Goal: Book appointment/travel/reservation

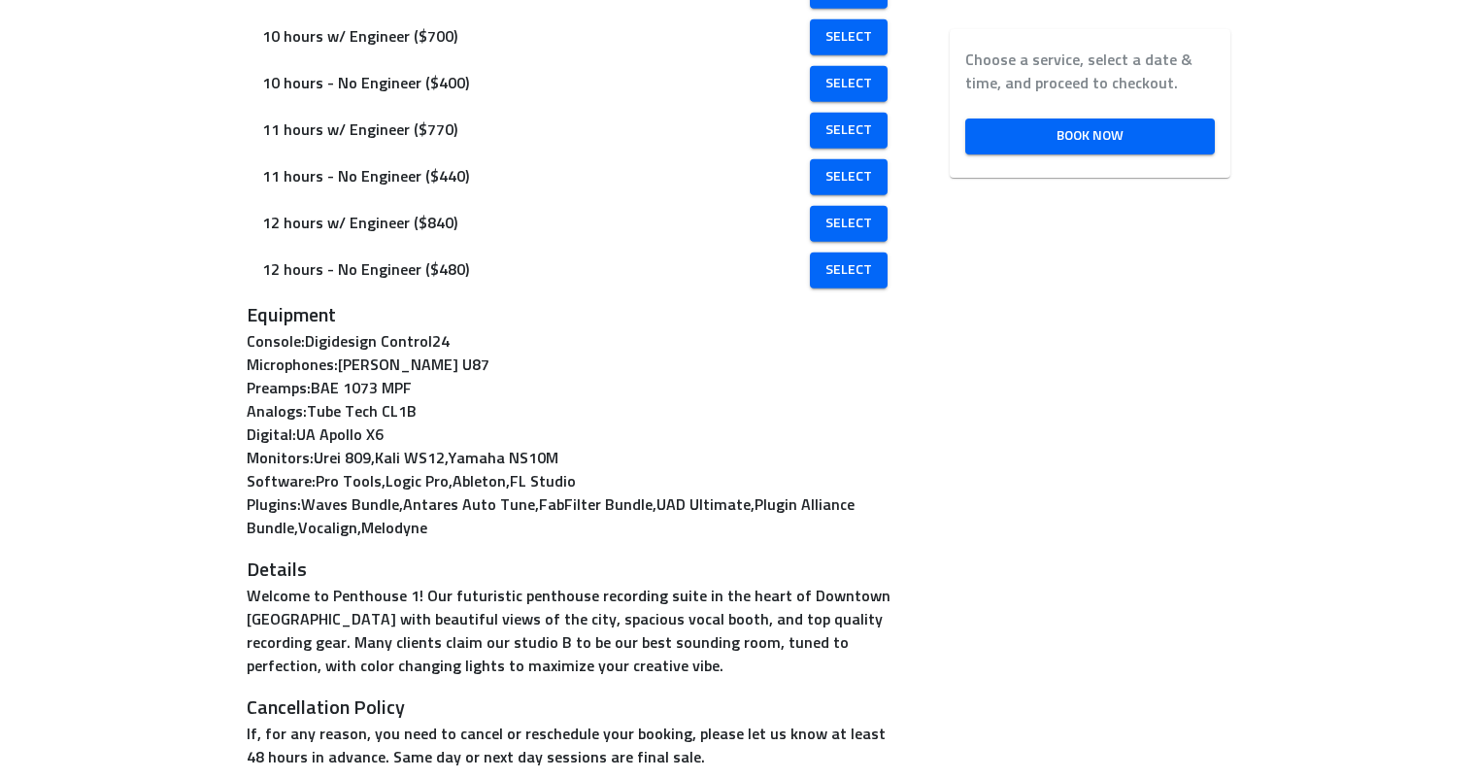
scroll to position [1406, 0]
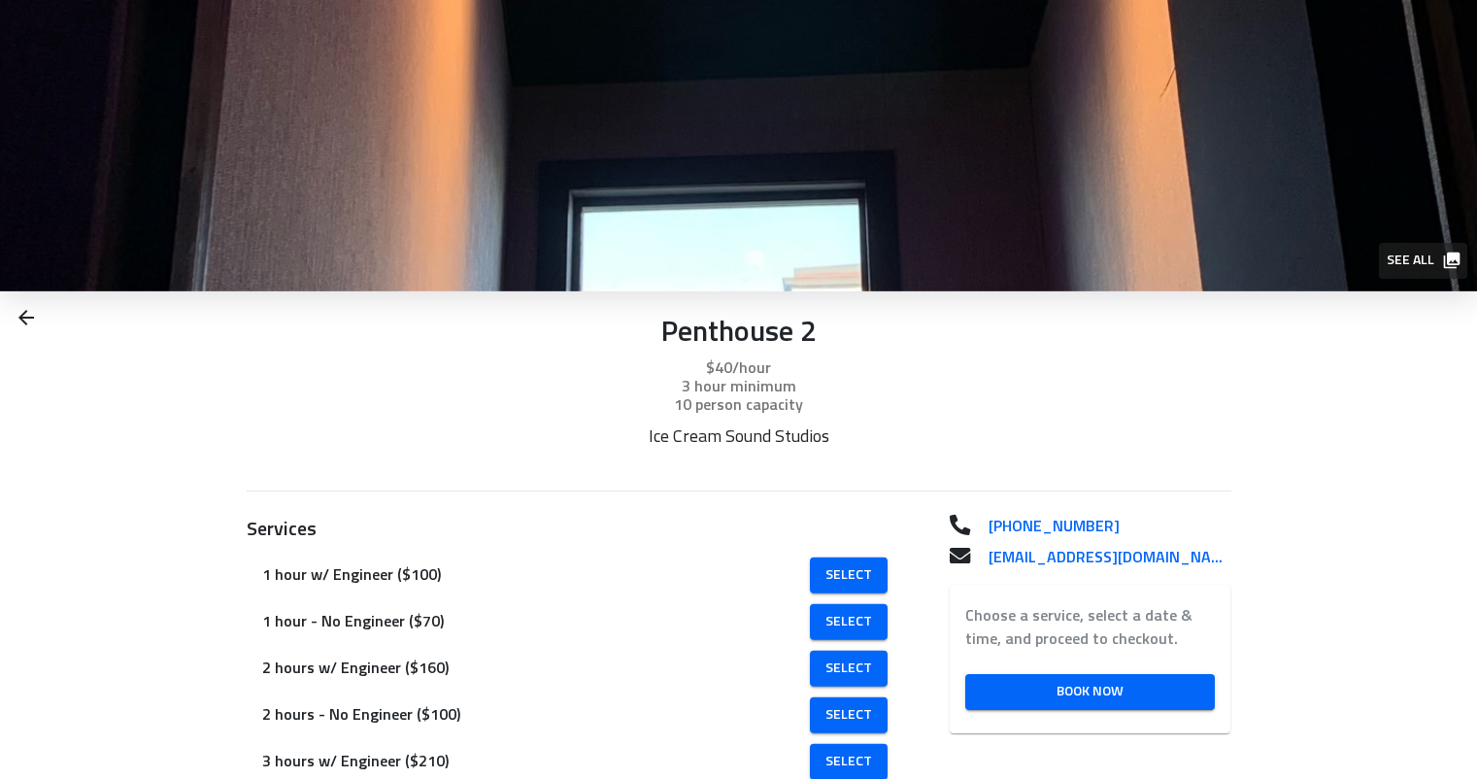
click at [1432, 256] on span "See all" at bounding box center [1422, 261] width 71 height 24
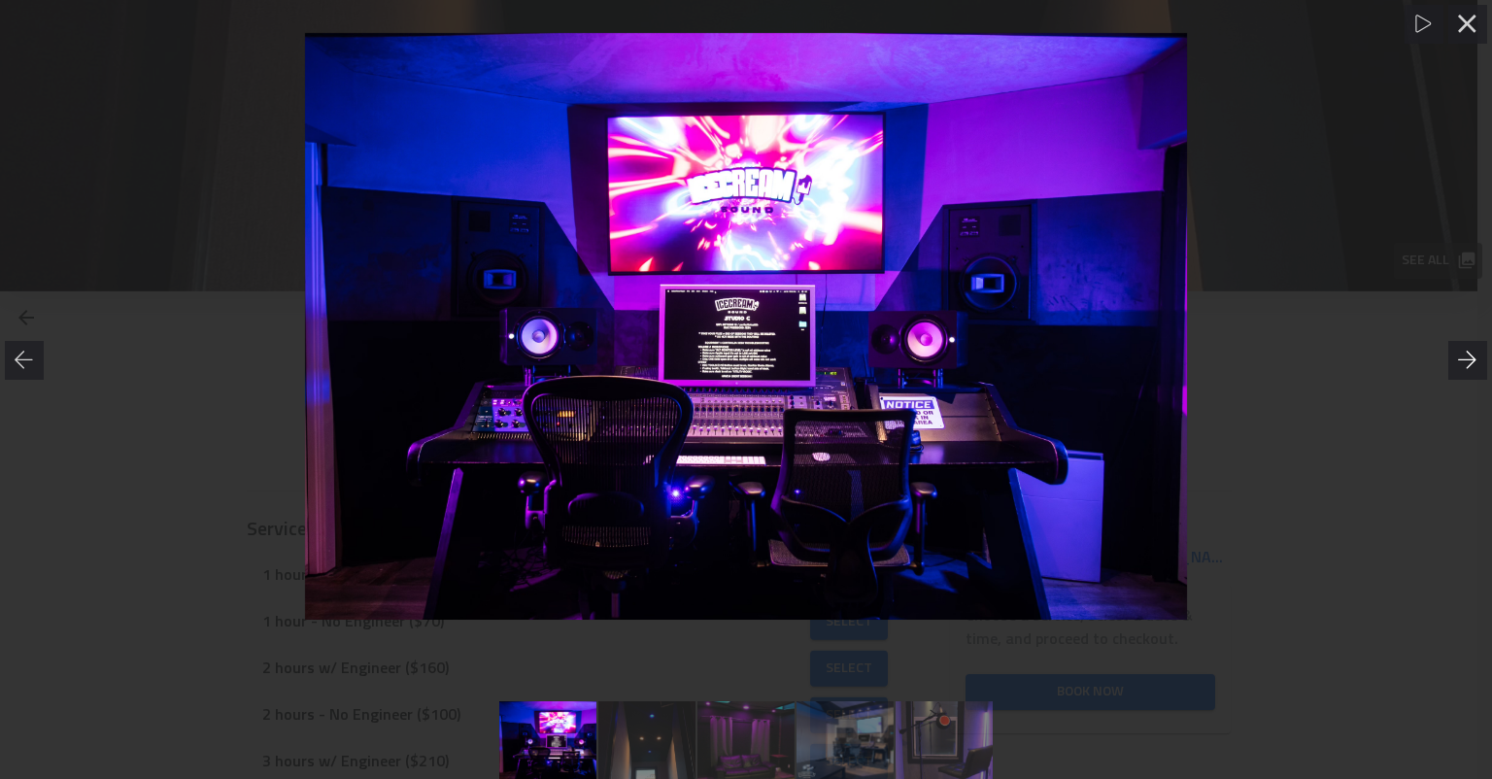
click at [1473, 360] on icon at bounding box center [1467, 359] width 18 height 17
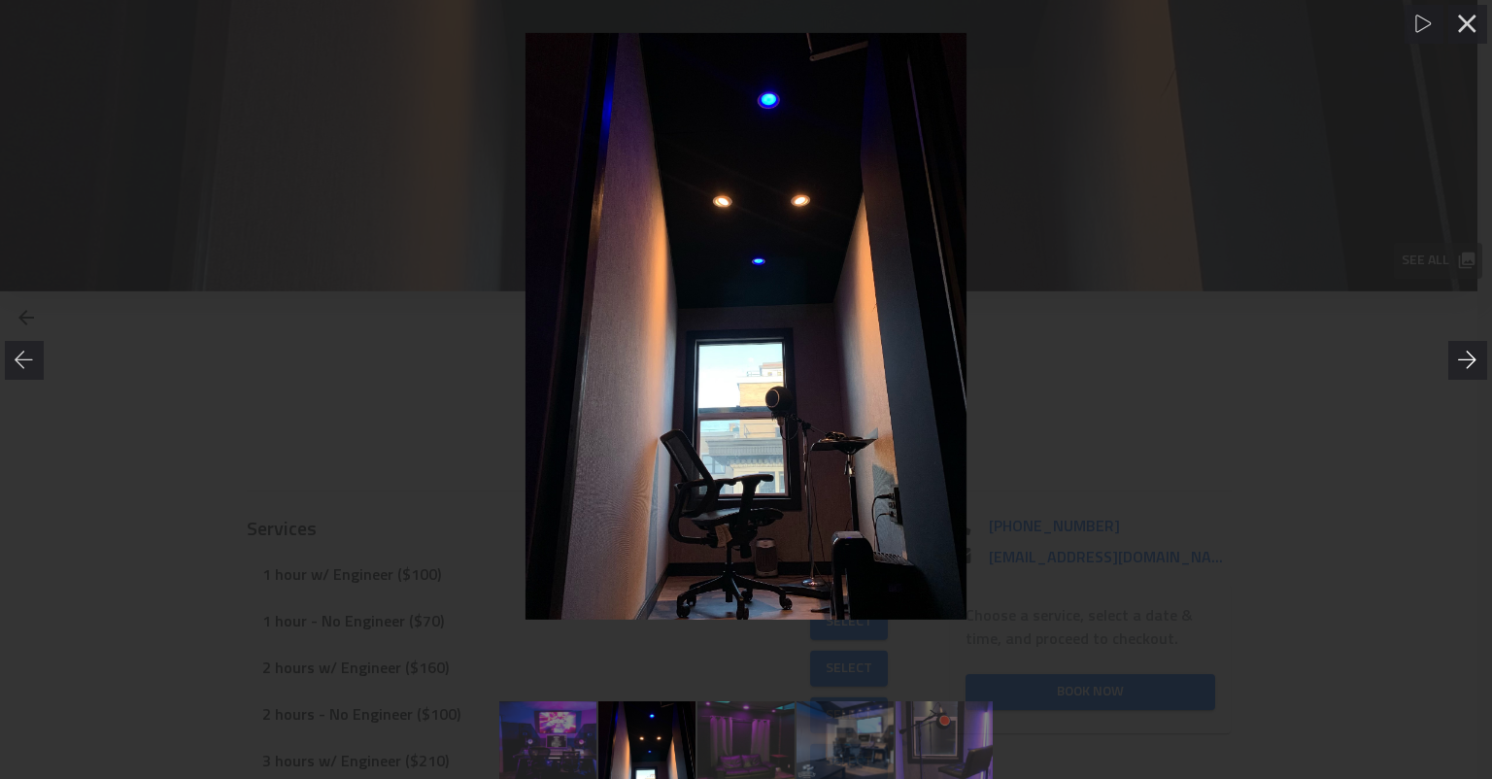
click at [1473, 360] on icon at bounding box center [1467, 359] width 18 height 17
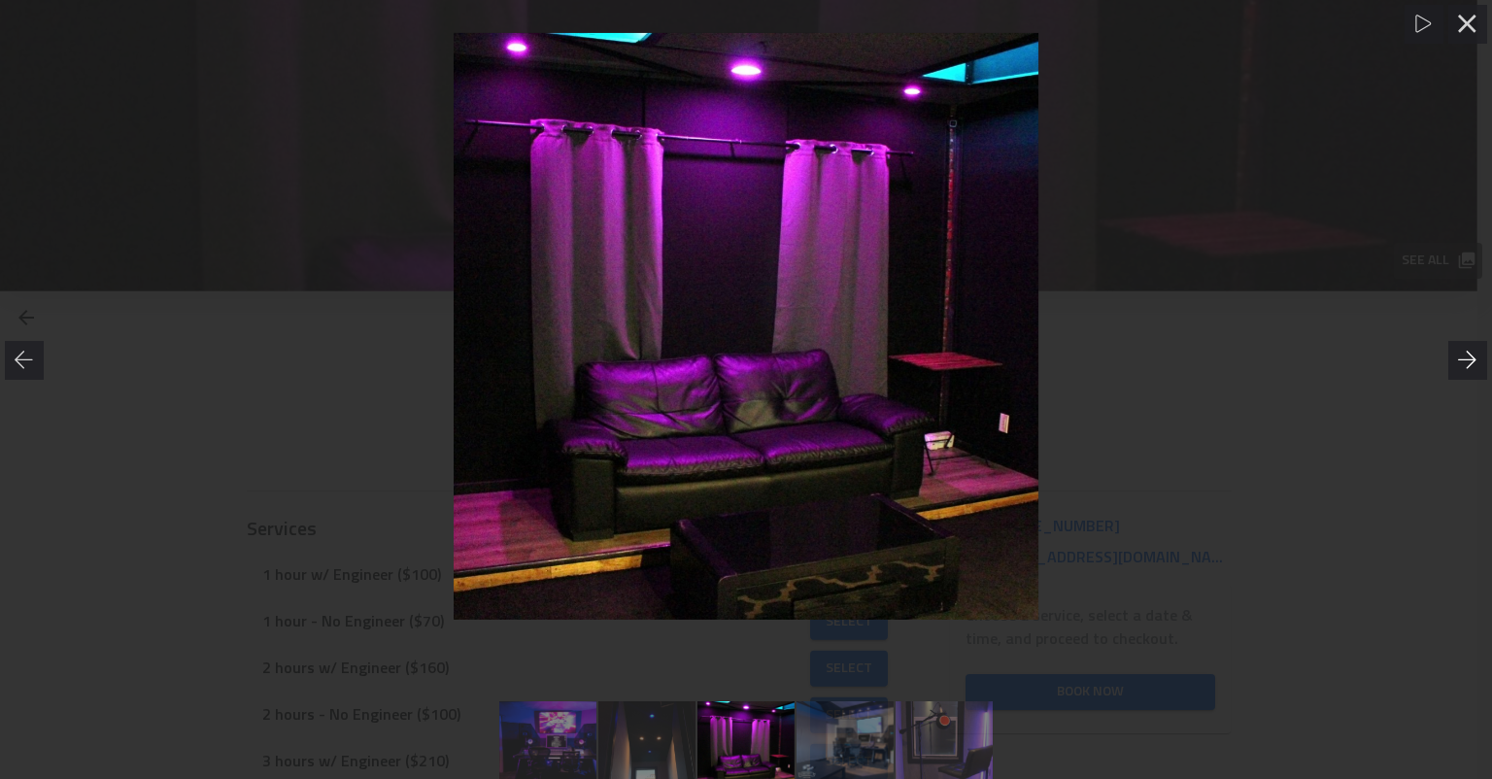
click at [1473, 360] on icon at bounding box center [1467, 359] width 18 height 17
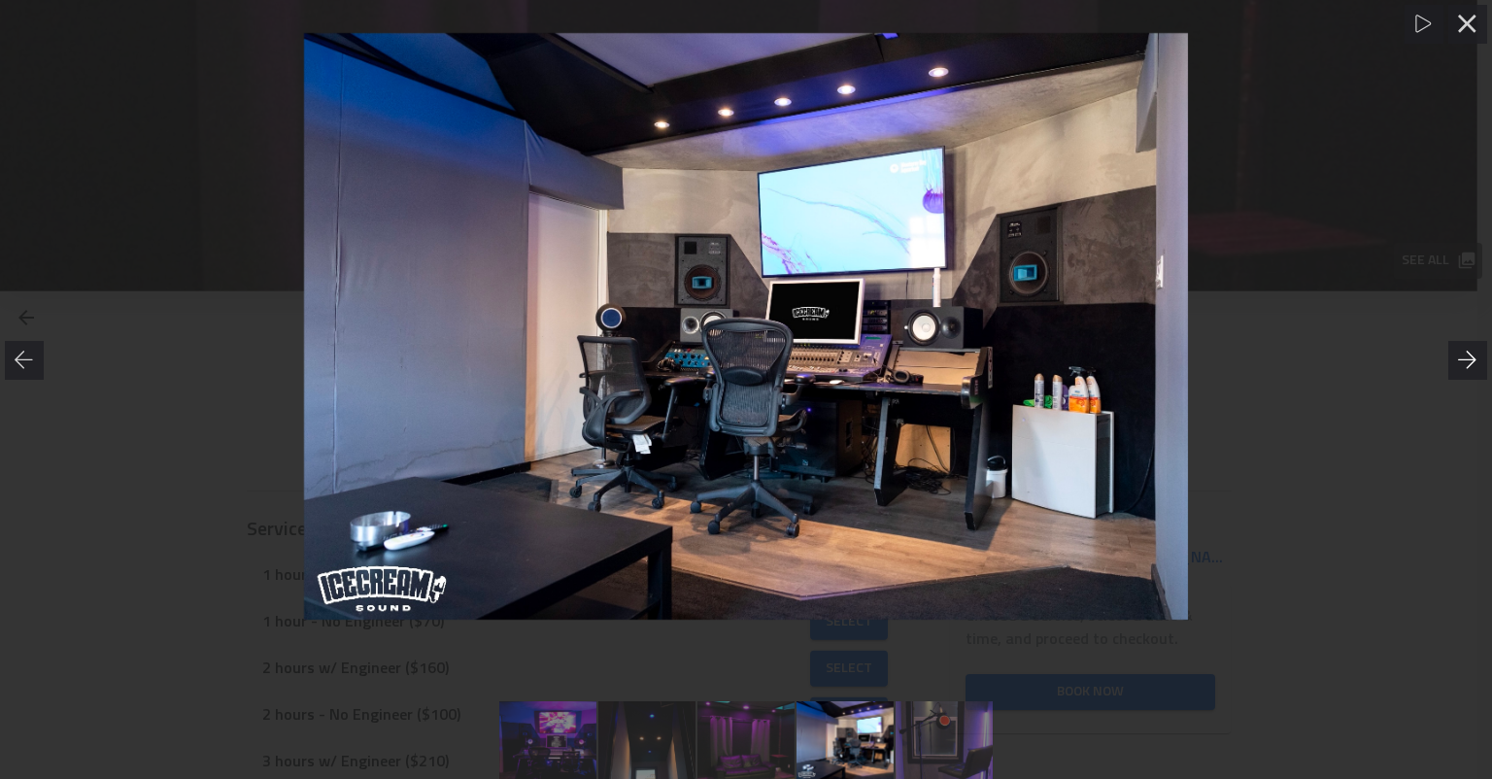
click at [1473, 360] on icon at bounding box center [1467, 359] width 18 height 17
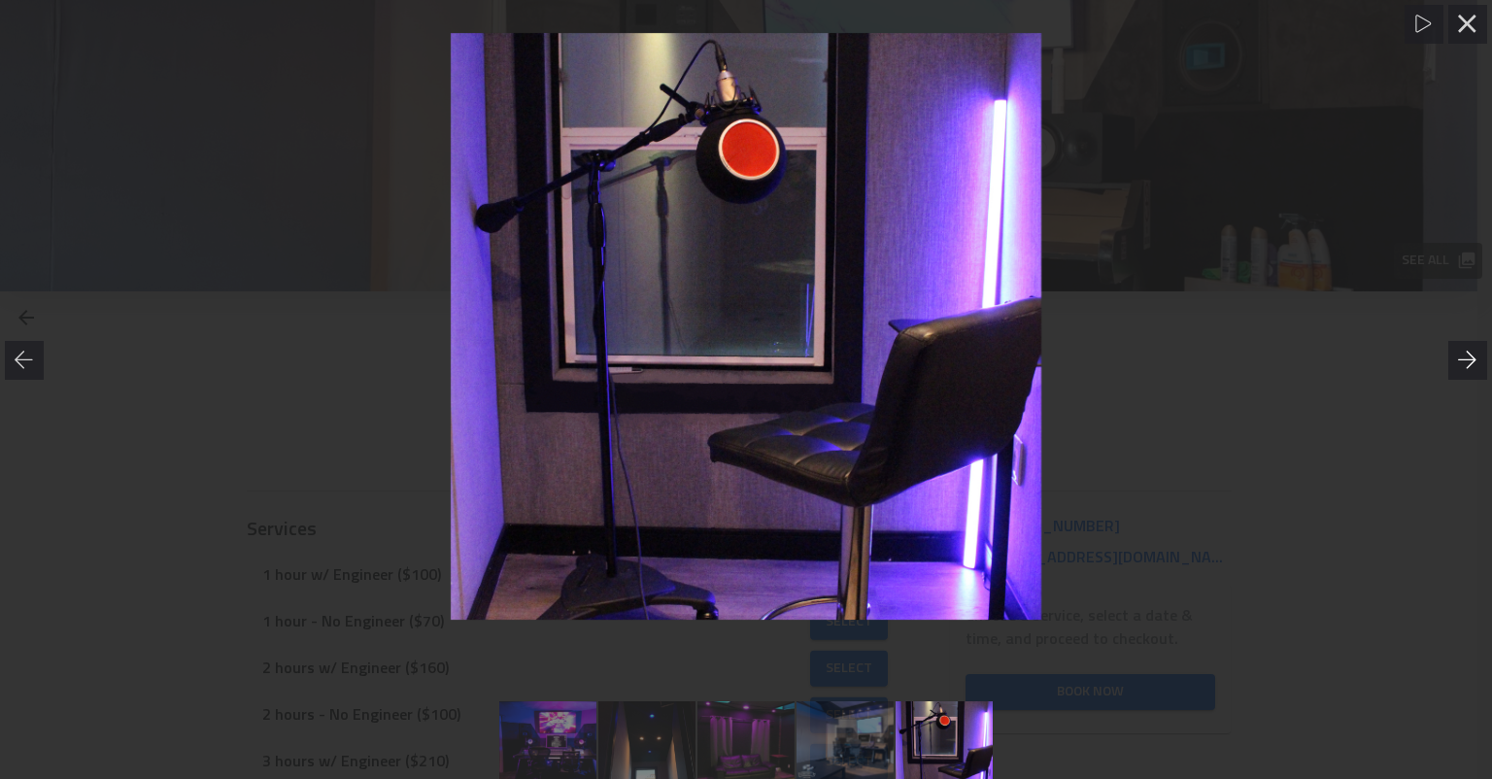
click at [1473, 360] on icon at bounding box center [1467, 359] width 18 height 17
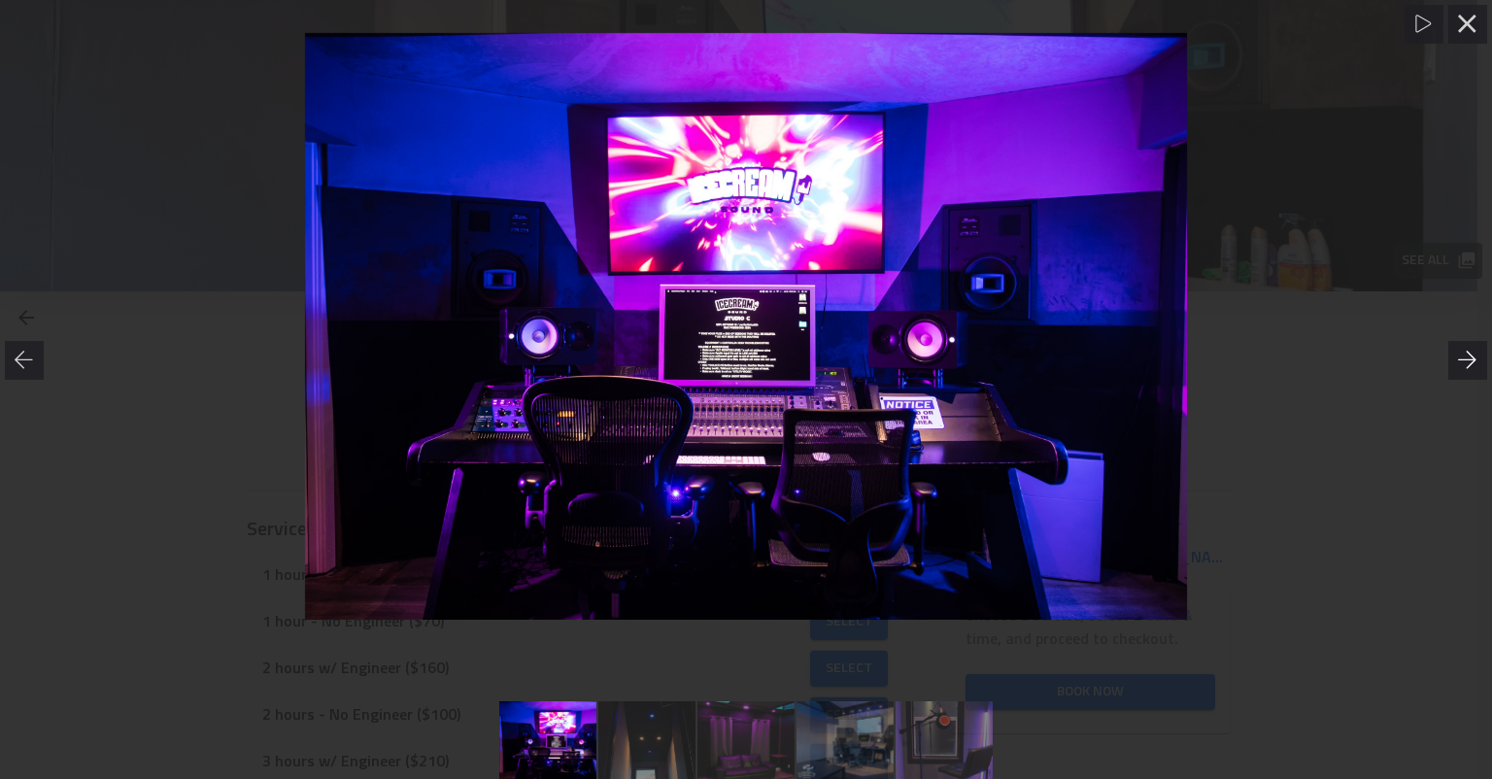
click at [1474, 352] on icon at bounding box center [1467, 360] width 19 height 19
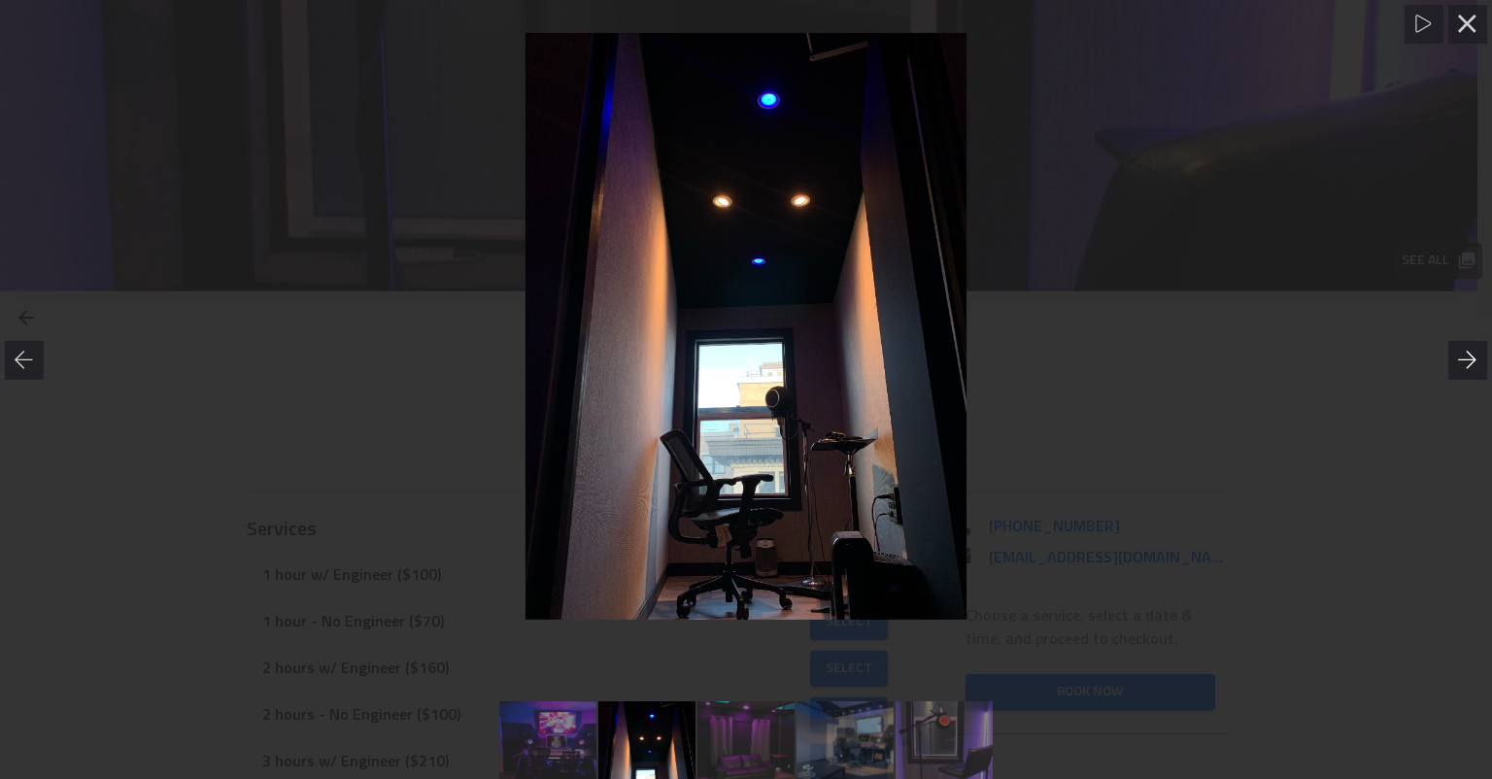
click at [1459, 344] on div at bounding box center [1467, 360] width 39 height 39
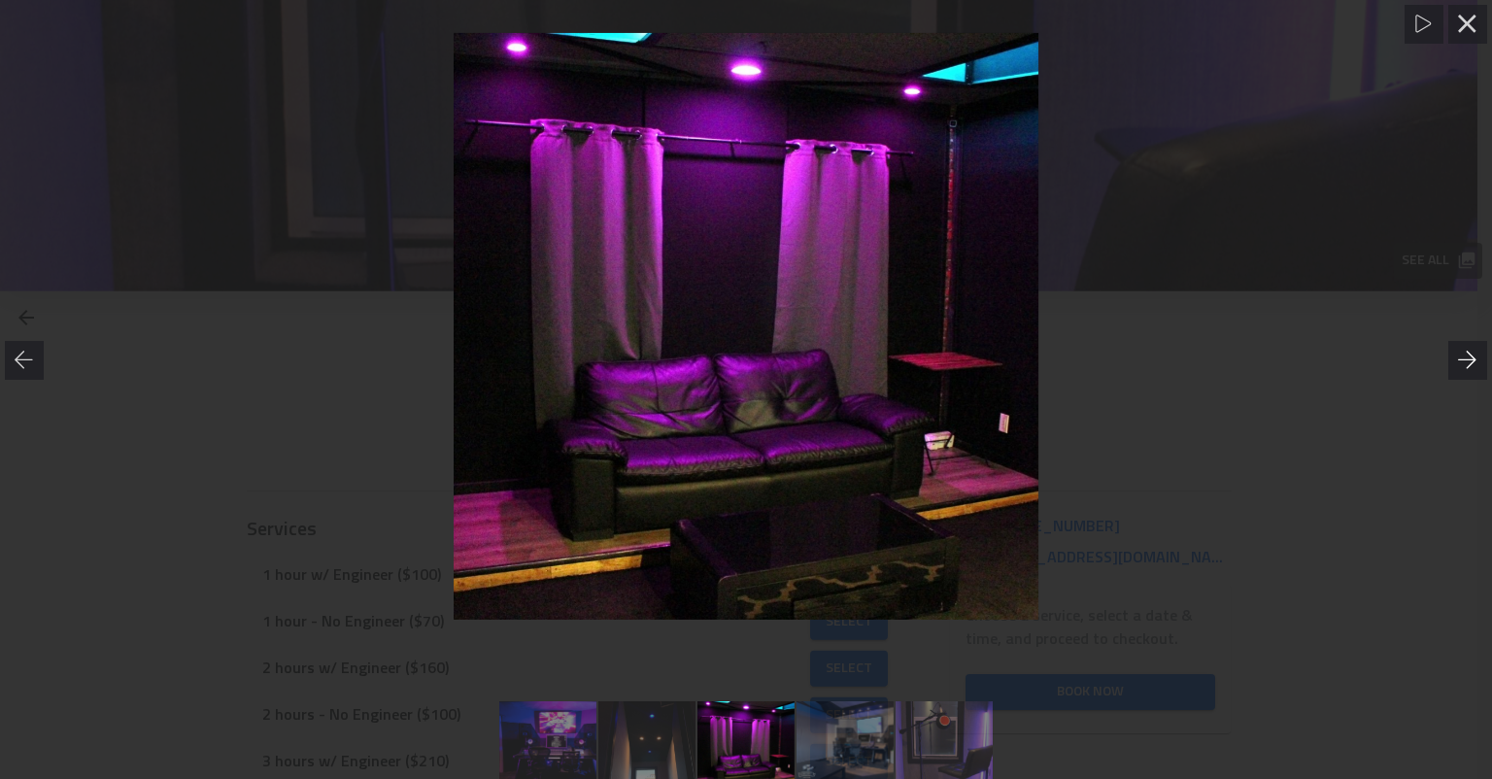
click at [1459, 344] on div at bounding box center [1467, 360] width 39 height 39
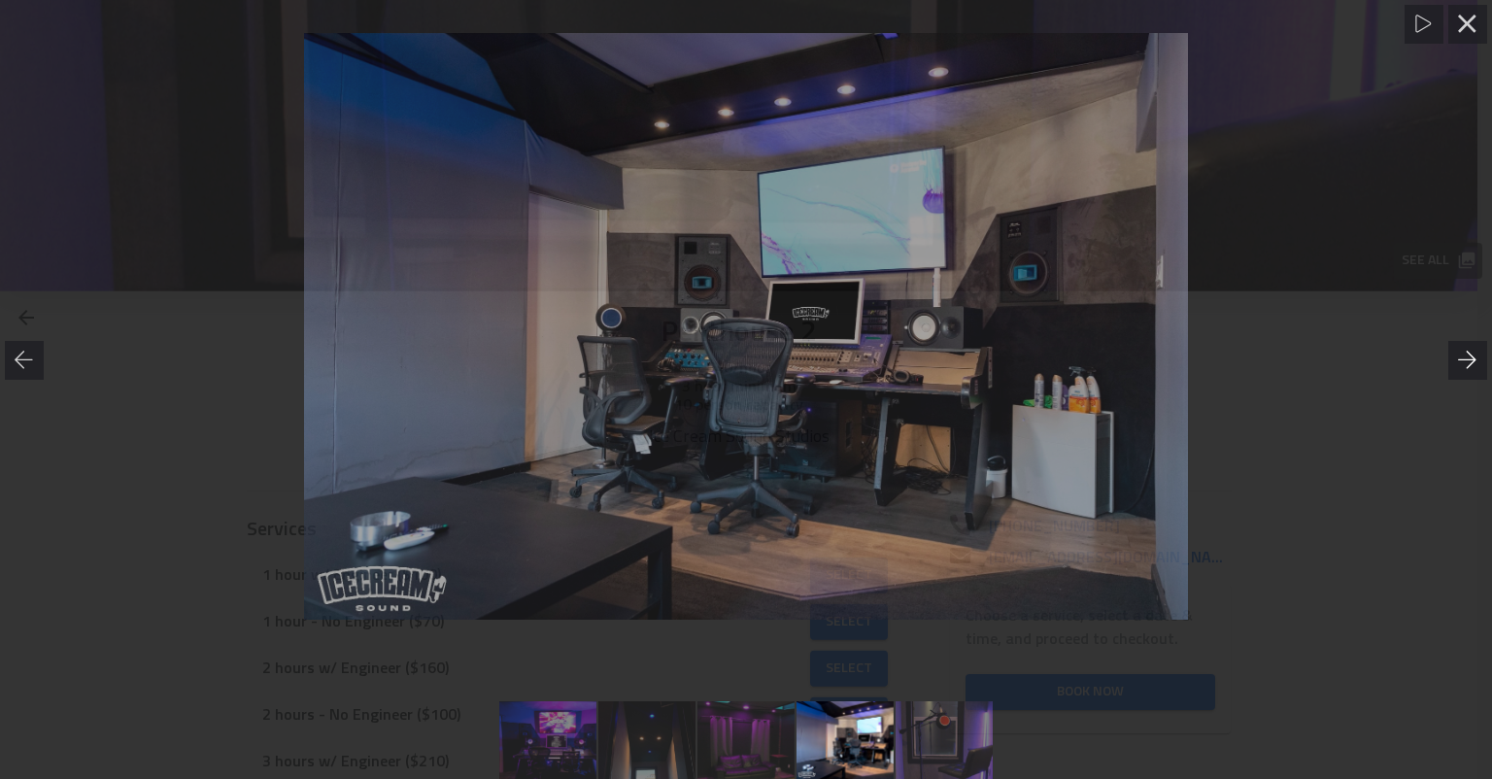
click at [1459, 344] on div at bounding box center [1467, 360] width 39 height 39
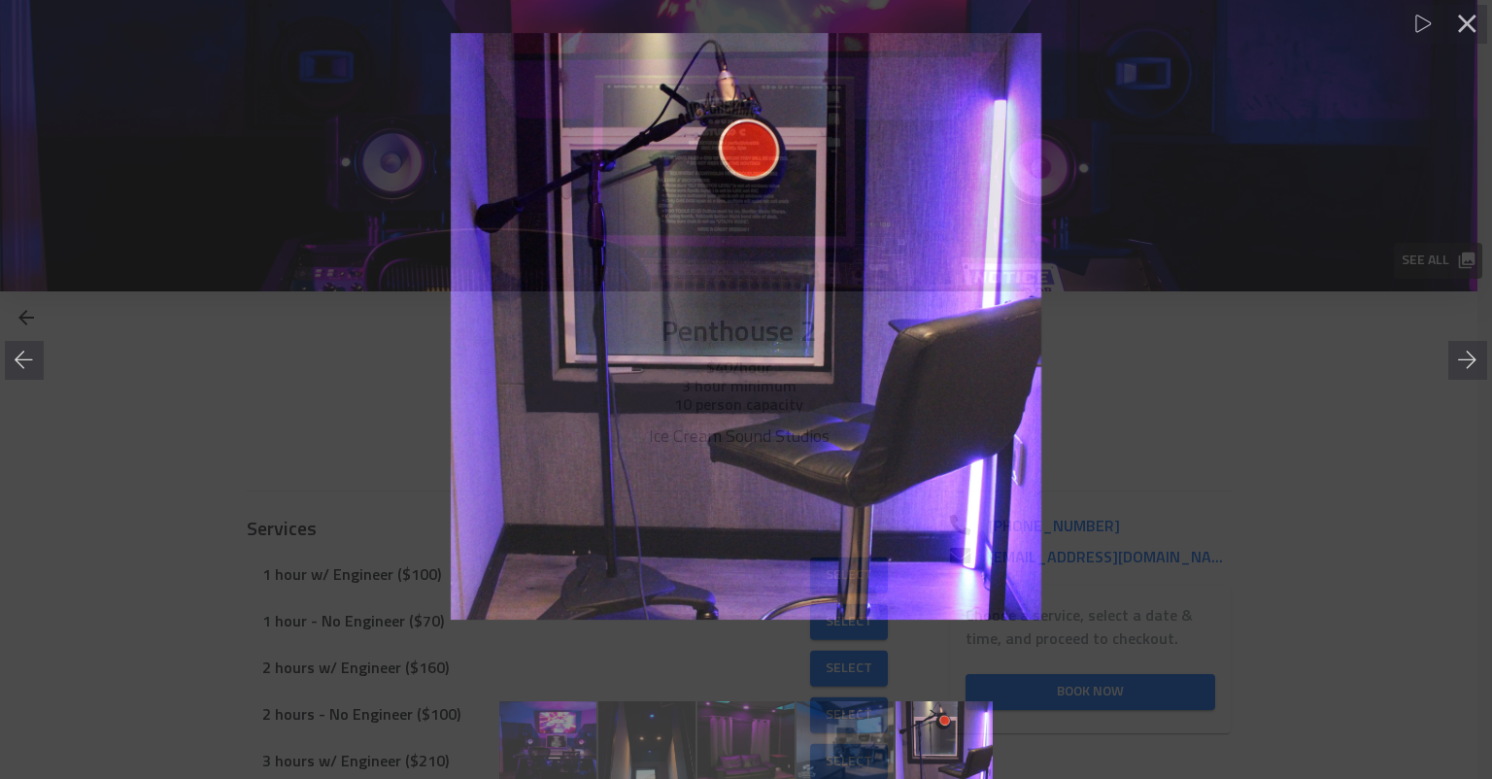
click at [191, 411] on div at bounding box center [746, 327] width 1492 height 588
